Goal: Task Accomplishment & Management: Use online tool/utility

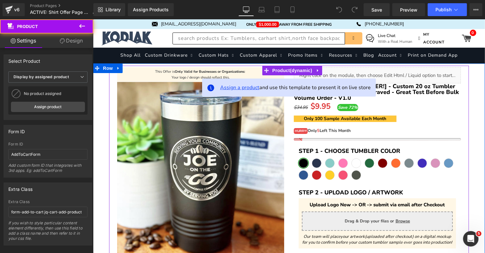
click at [248, 88] on span "Assign a product" at bounding box center [239, 87] width 39 height 7
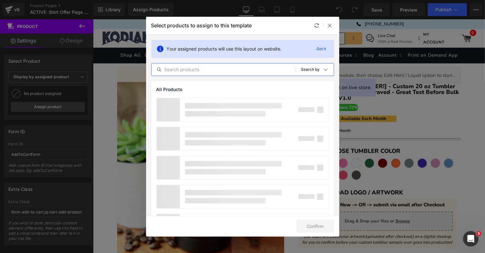
click at [217, 68] on input "text" at bounding box center [224, 70] width 144 height 8
type input "Gildan"
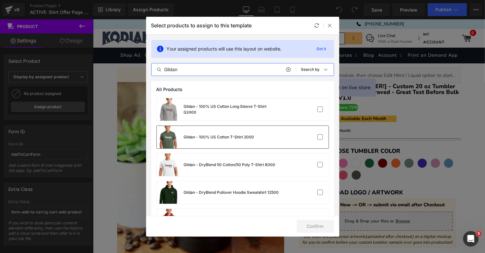
click at [309, 134] on div "Gildan - 100% US Cotton T-Shirt 2000" at bounding box center [243, 137] width 172 height 23
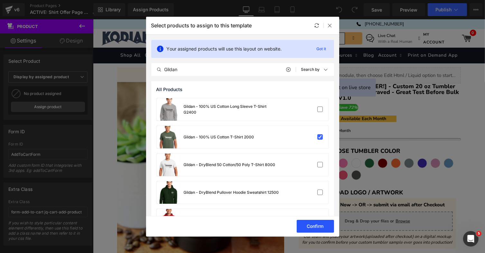
click at [321, 227] on button "Confirm" at bounding box center [315, 226] width 37 height 13
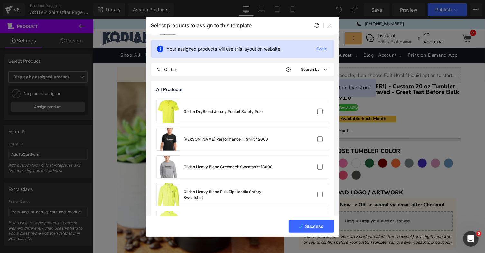
scroll to position [264, 0]
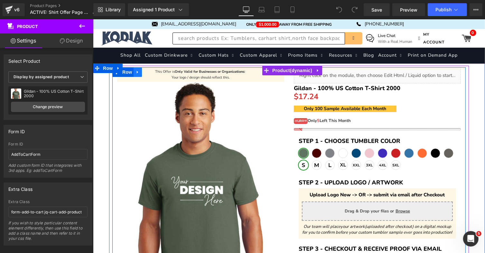
click at [142, 73] on link at bounding box center [137, 72] width 8 height 10
click at [139, 89] on img at bounding box center [200, 185] width 167 height 209
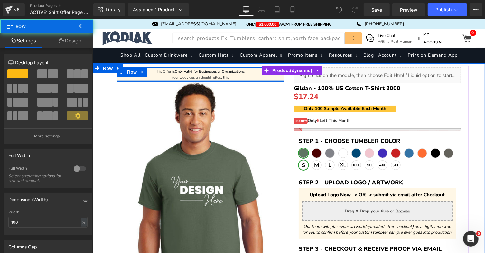
click at [160, 80] on div at bounding box center [200, 81] width 167 height 2
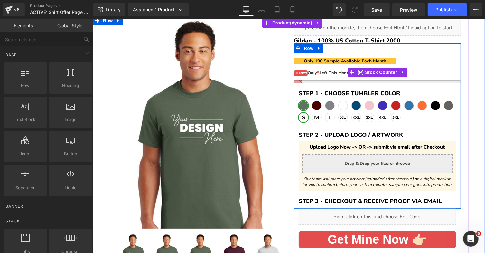
scroll to position [47, 0]
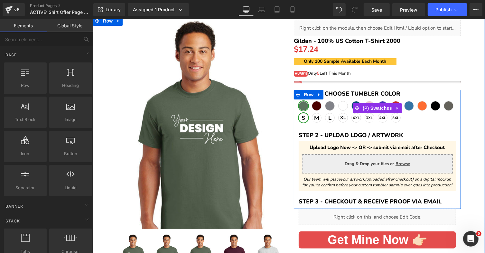
click at [346, 94] on div "Military Green Maroon Ash White Purple" at bounding box center [376, 107] width 157 height 33
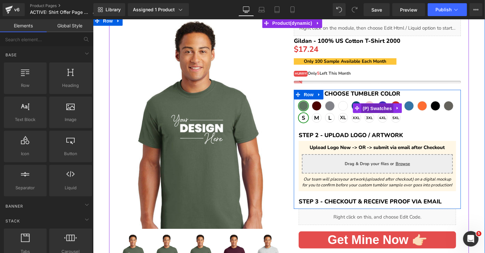
click at [376, 107] on span "(P) Swatches" at bounding box center [377, 108] width 33 height 10
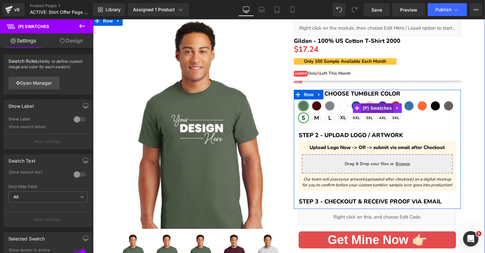
click at [369, 107] on span "(P) Swatches" at bounding box center [377, 108] width 33 height 10
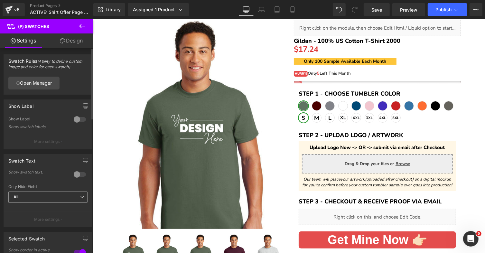
click at [40, 196] on span "All" at bounding box center [47, 196] width 79 height 11
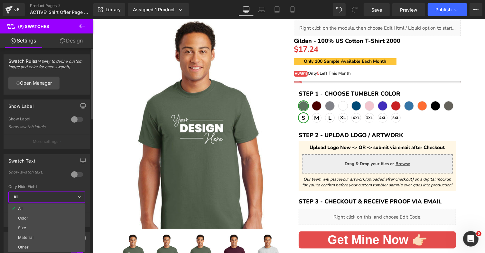
click at [40, 176] on div "Show swatch text." at bounding box center [46, 177] width 77 height 13
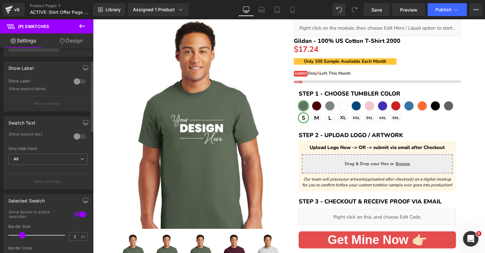
scroll to position [40, 0]
click at [31, 150] on div "Only Hide Field All All Color Size Material Other" at bounding box center [47, 157] width 79 height 26
click at [28, 158] on span "All" at bounding box center [47, 157] width 79 height 11
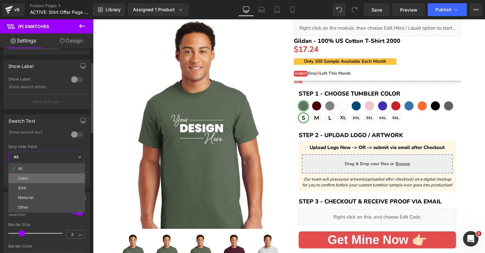
click at [23, 174] on li "Color" at bounding box center [46, 178] width 77 height 10
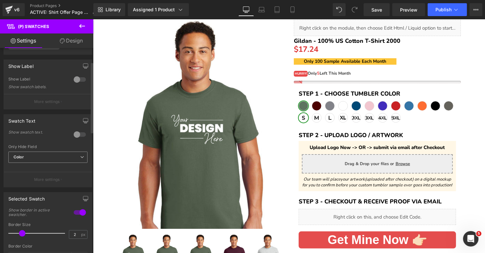
click at [32, 158] on span "Color" at bounding box center [47, 157] width 79 height 11
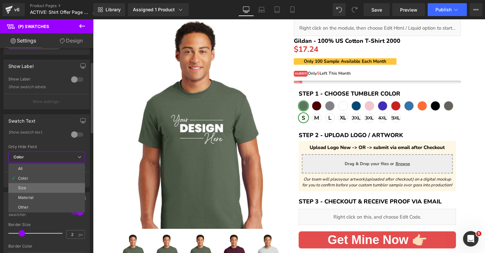
click at [24, 187] on div "Size" at bounding box center [22, 188] width 8 height 5
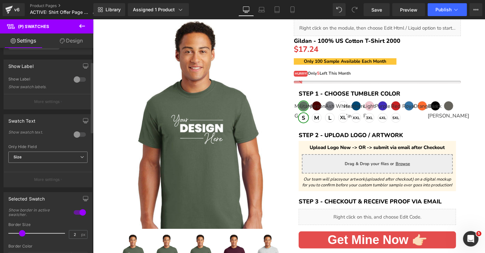
click at [32, 157] on span "Size" at bounding box center [47, 157] width 79 height 11
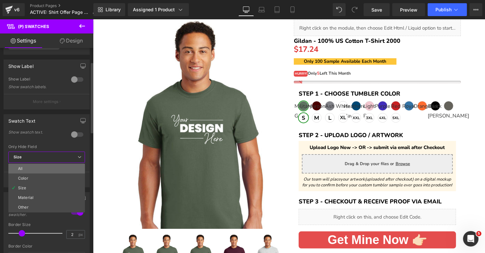
click at [25, 166] on li "All" at bounding box center [46, 169] width 77 height 10
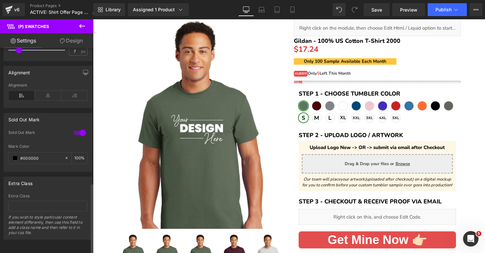
scroll to position [0, 0]
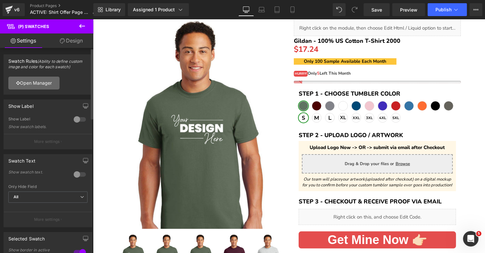
click at [41, 82] on link "Open Manager" at bounding box center [33, 83] width 51 height 13
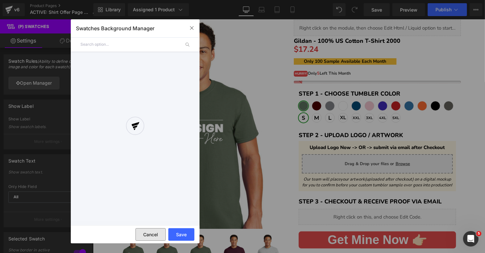
click at [152, 230] on button "Cancel" at bounding box center [150, 234] width 30 height 13
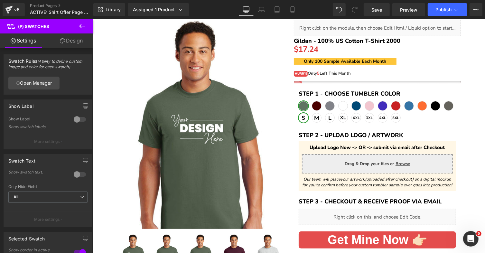
click at [80, 26] on icon at bounding box center [82, 26] width 6 height 4
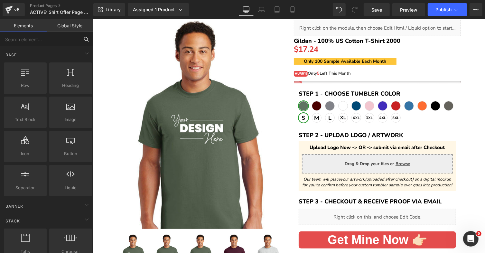
click at [75, 34] on input "text" at bounding box center [39, 39] width 79 height 14
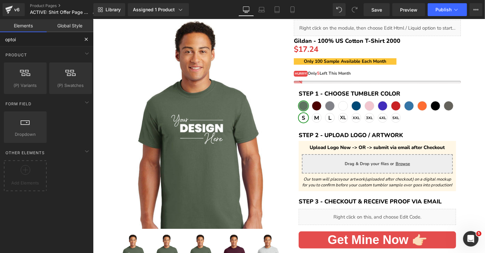
type input "optoin"
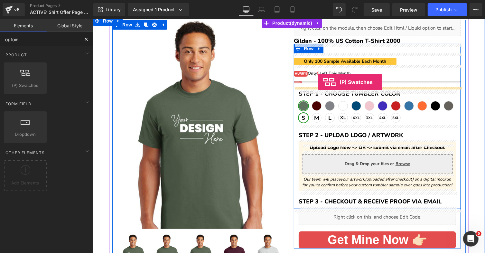
drag, startPoint x: 119, startPoint y: 100, endPoint x: 318, endPoint y: 81, distance: 199.4
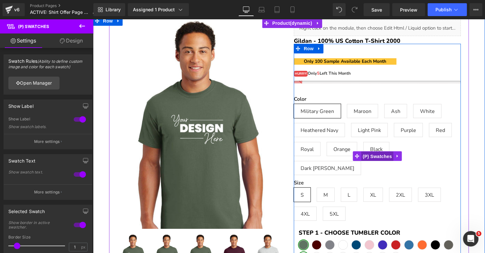
click at [365, 151] on span "(P) Swatches" at bounding box center [377, 156] width 33 height 10
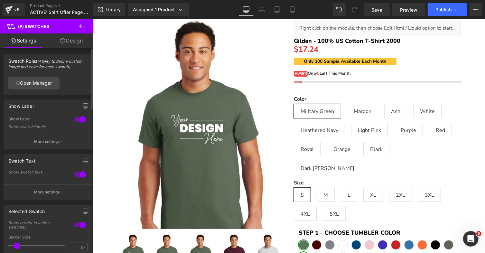
click at [81, 175] on div at bounding box center [79, 174] width 15 height 10
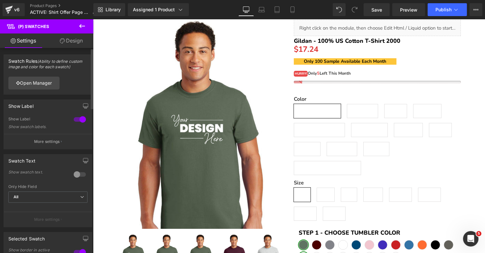
click at [81, 175] on div at bounding box center [79, 174] width 15 height 10
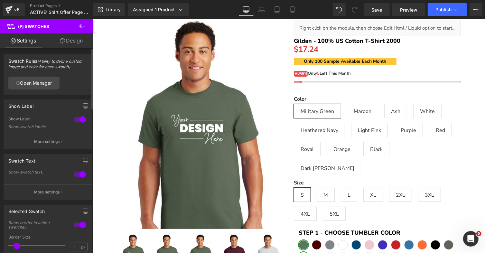
click at [75, 118] on div at bounding box center [79, 119] width 15 height 10
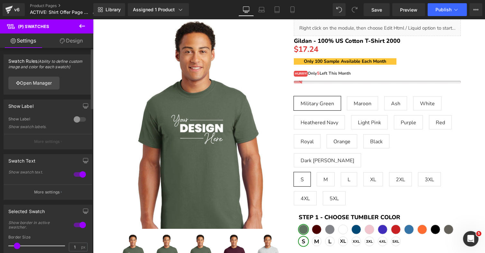
click at [75, 118] on div at bounding box center [79, 119] width 15 height 10
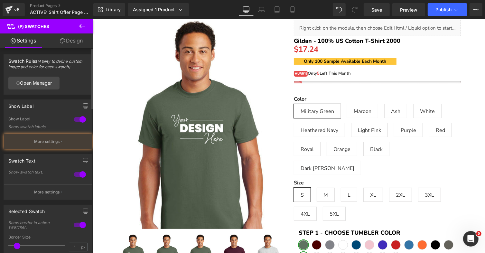
click at [75, 118] on div at bounding box center [79, 119] width 15 height 10
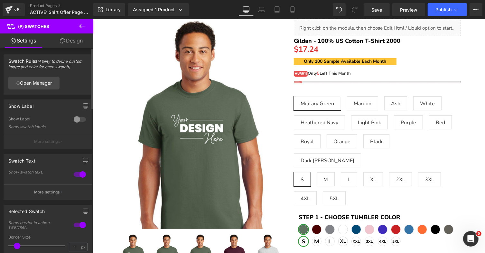
click at [75, 118] on div at bounding box center [79, 119] width 15 height 10
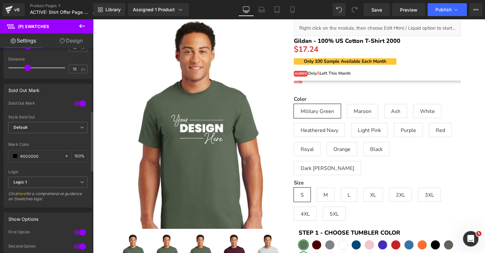
scroll to position [389, 0]
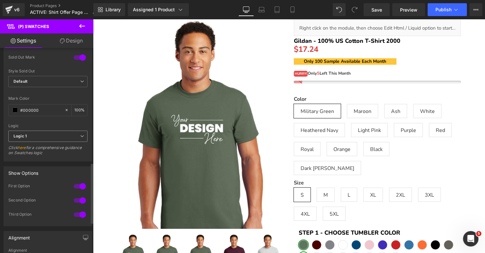
click at [73, 133] on span "Logic 1" at bounding box center [47, 136] width 79 height 11
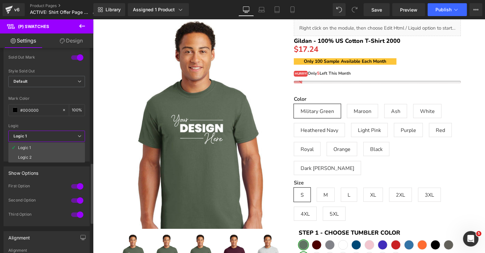
click at [73, 133] on span "Logic 1" at bounding box center [46, 136] width 77 height 11
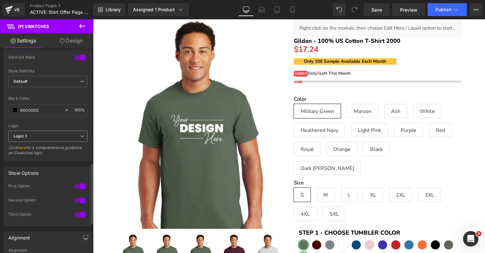
click at [73, 133] on span "Logic 1" at bounding box center [47, 136] width 79 height 11
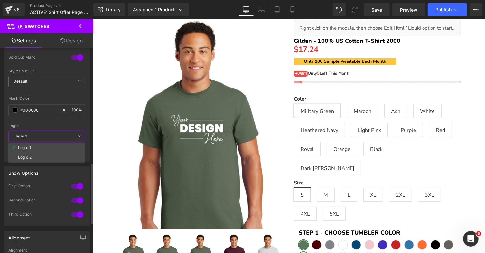
click at [73, 133] on span "Logic 1" at bounding box center [46, 136] width 77 height 11
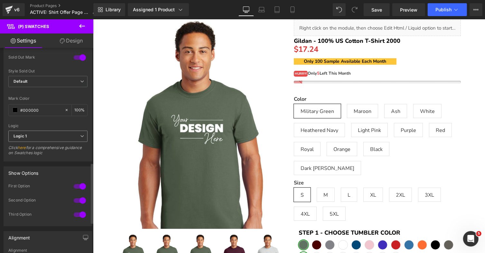
click at [29, 134] on span "Logic 1" at bounding box center [47, 136] width 79 height 11
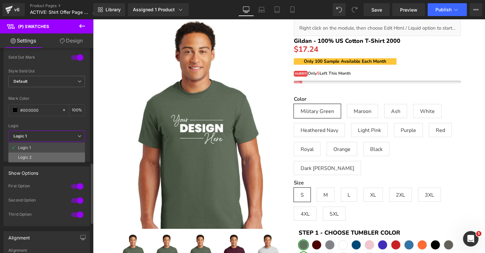
click at [28, 155] on div "Logic 2" at bounding box center [25, 157] width 14 height 5
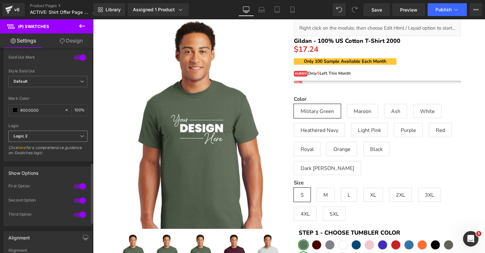
click at [65, 136] on span "Logic 2" at bounding box center [47, 136] width 79 height 11
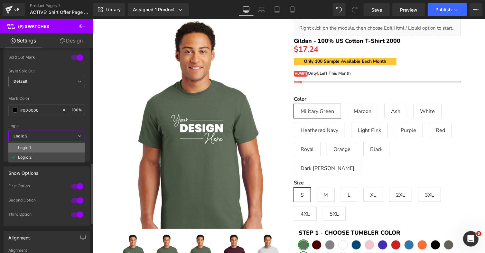
click at [32, 147] on li "Logic 1" at bounding box center [46, 148] width 77 height 10
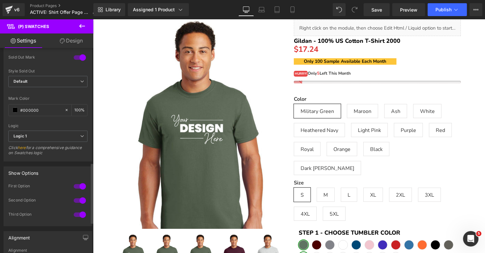
click at [22, 145] on link "here" at bounding box center [22, 147] width 8 height 5
click at [79, 200] on div at bounding box center [79, 200] width 15 height 10
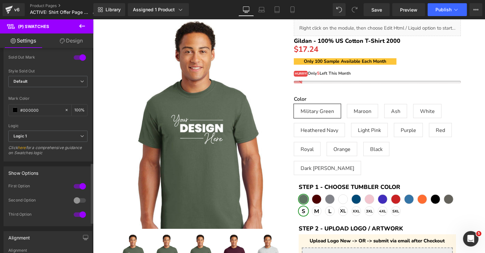
click at [78, 213] on div at bounding box center [79, 214] width 15 height 10
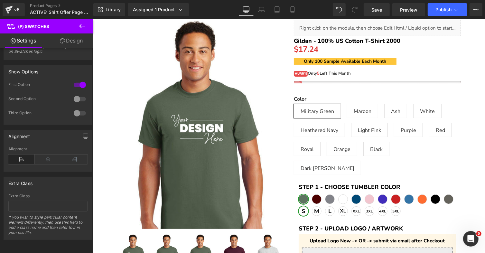
click at [85, 27] on icon at bounding box center [82, 26] width 8 height 8
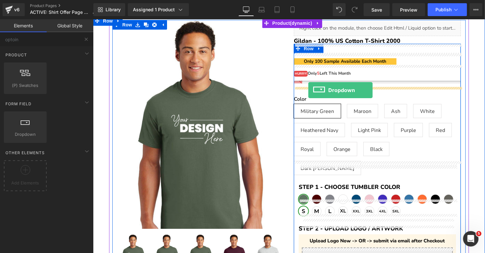
drag, startPoint x: 118, startPoint y: 138, endPoint x: 308, endPoint y: 90, distance: 195.7
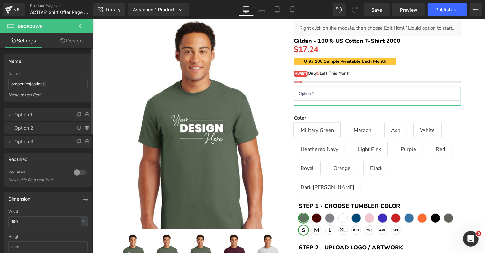
click at [22, 116] on span "Option 1" at bounding box center [41, 114] width 54 height 12
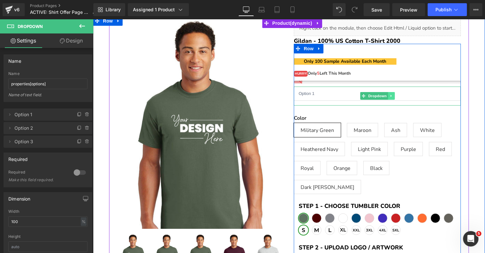
click at [391, 96] on icon at bounding box center [390, 96] width 1 height 2
click at [395, 96] on icon at bounding box center [394, 96] width 4 height 4
